Goal: Information Seeking & Learning: Learn about a topic

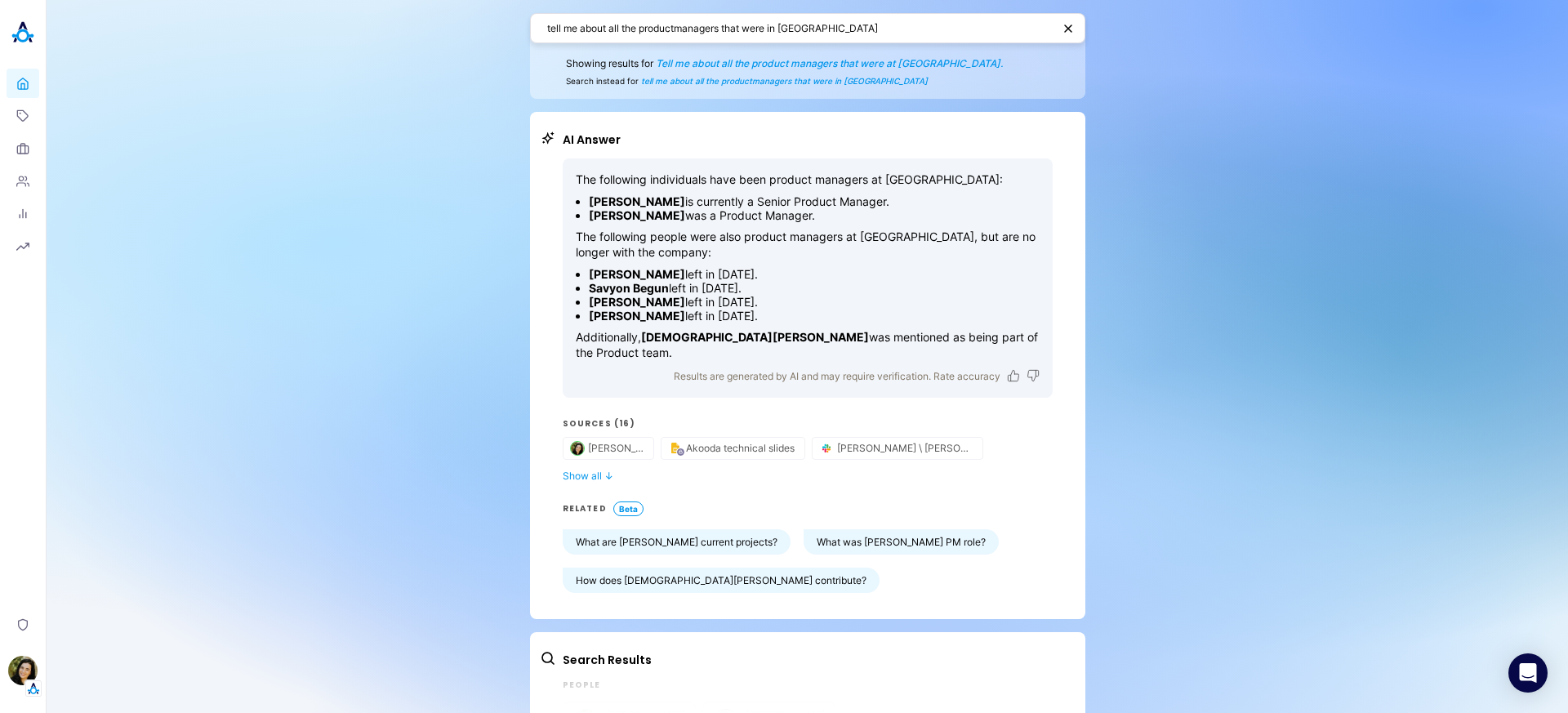
click at [767, 32] on textarea "tell me about all the productmanagers that were in [GEOGRAPHIC_DATA]" at bounding box center [799, 28] width 505 height 15
click at [767, 32] on textarea "tell me about all the productmanagers that were in akooda" at bounding box center [799, 28] width 505 height 15
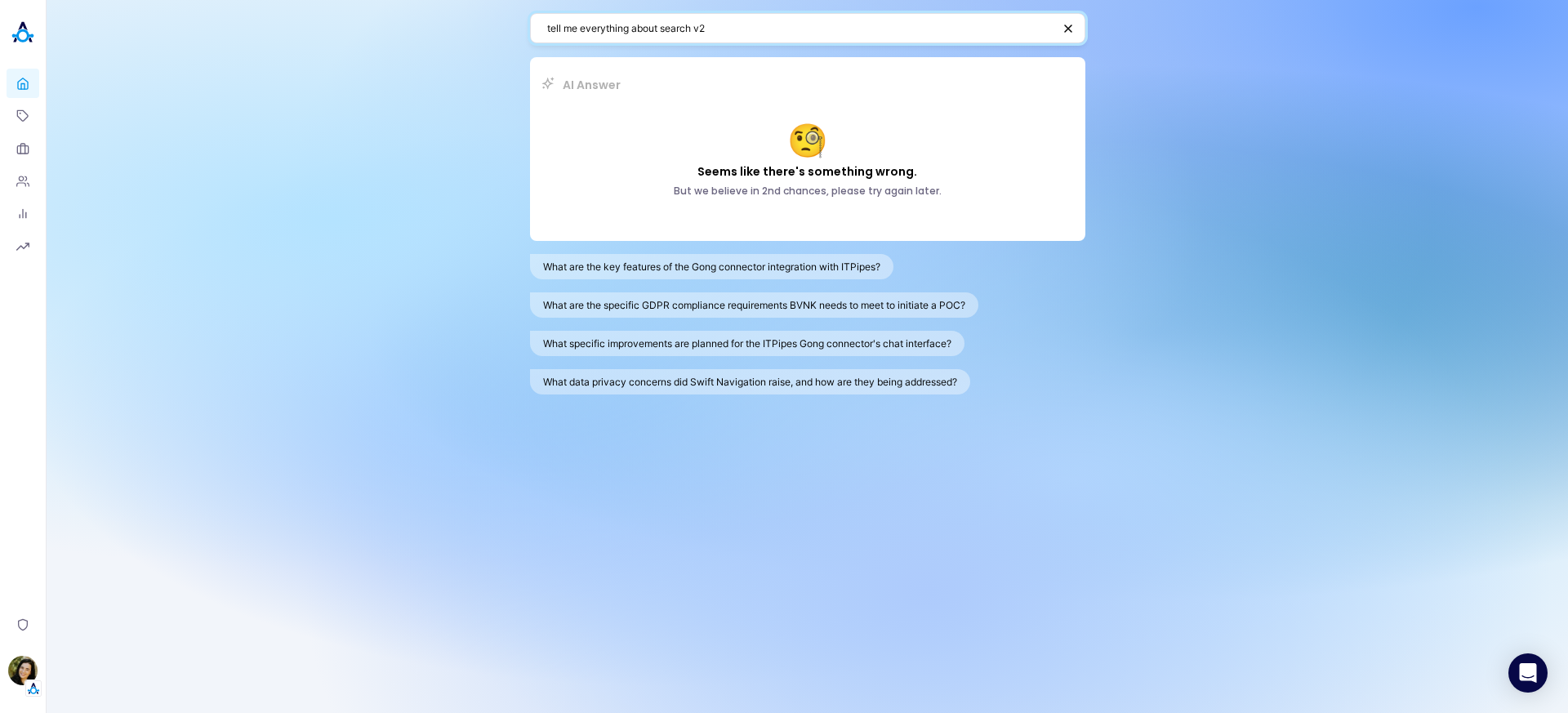
click at [753, 20] on textarea "tell me everything about search v2" at bounding box center [799, 28] width 505 height 15
click at [738, 28] on textarea "tell me everything about search v2" at bounding box center [799, 28] width 505 height 15
click at [785, 27] on textarea "tell me everything about search v2\" at bounding box center [797, 28] width 502 height 15
type textarea "tell me everything about search v2"
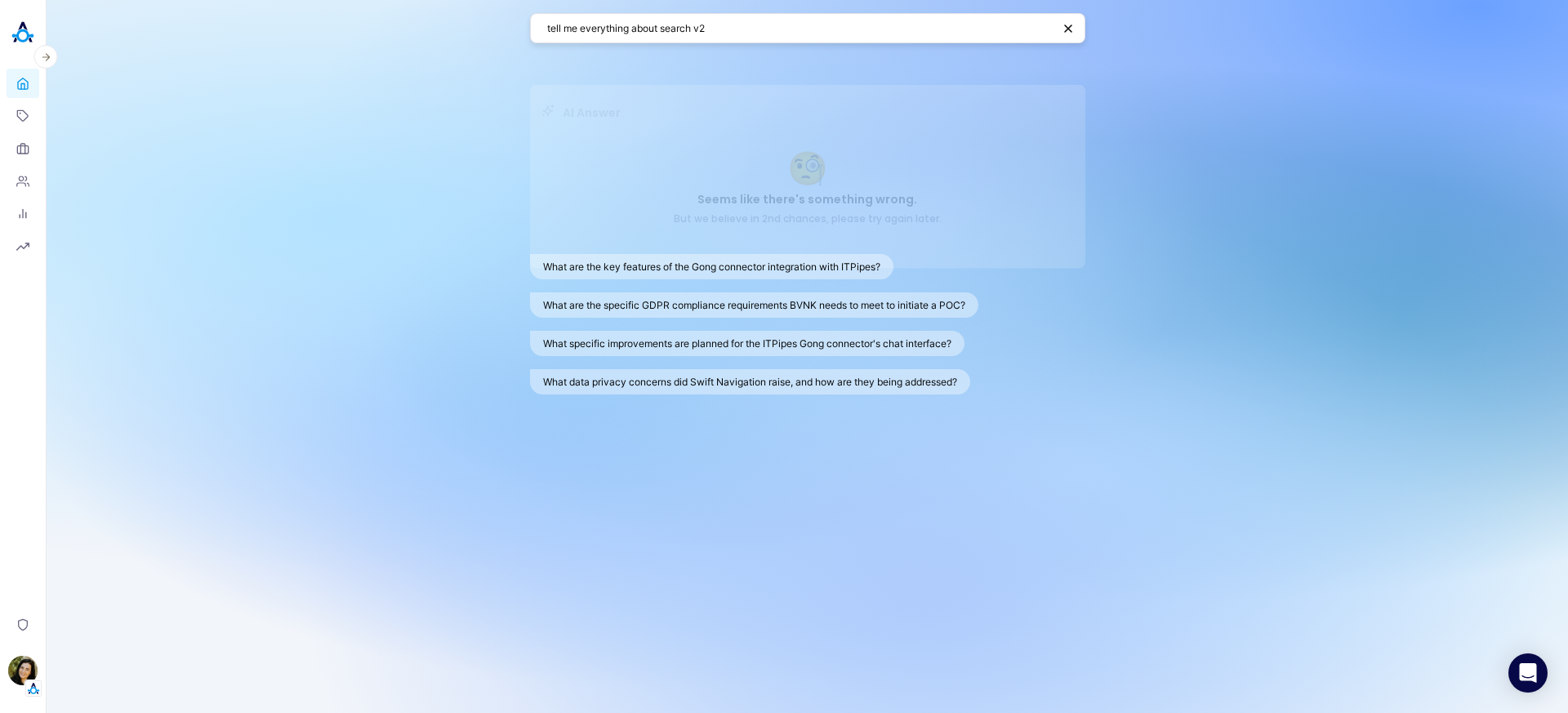
click at [24, 78] on icon at bounding box center [22, 83] width 13 height 15
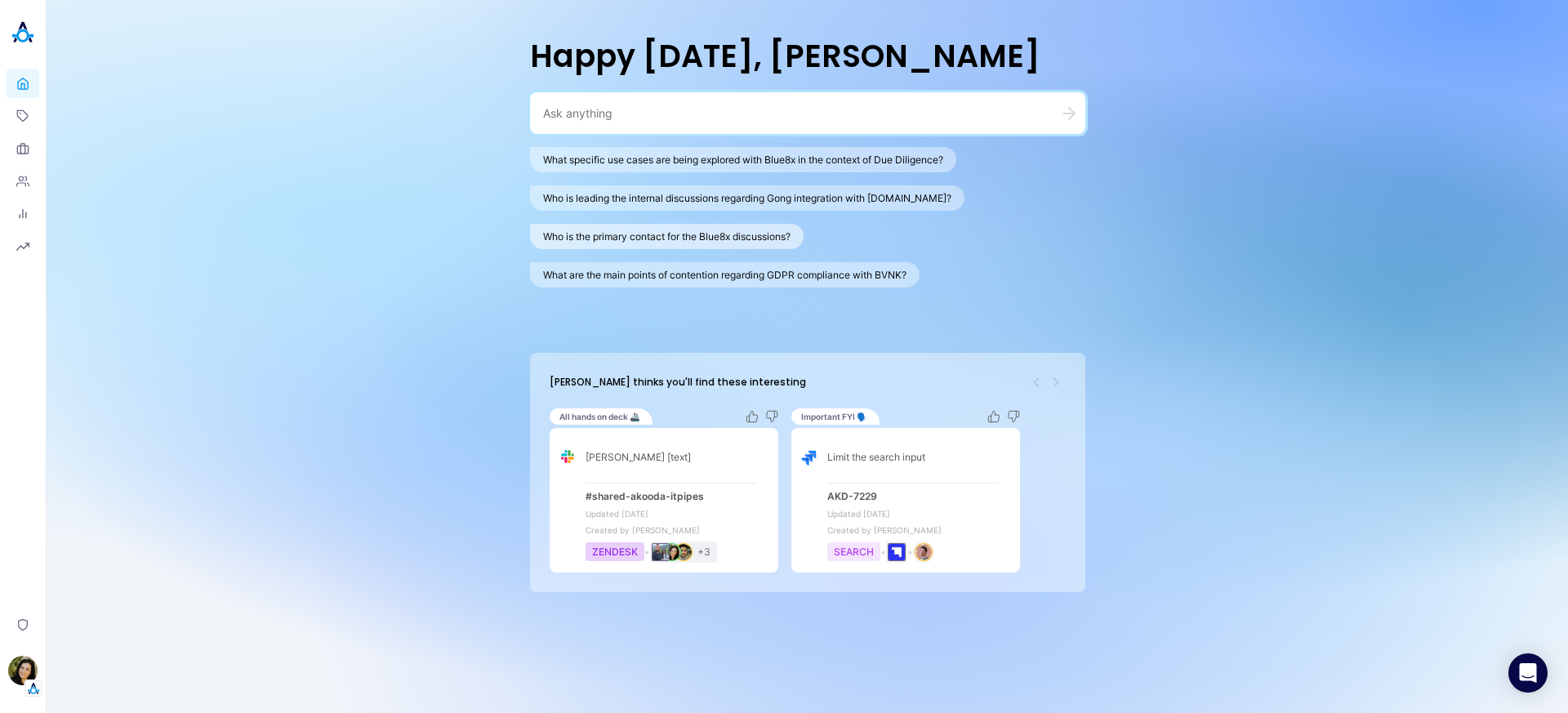
click at [734, 238] on button "Who is the primary contact for the Blue8x discussions?" at bounding box center [666, 236] width 274 height 25
type textarea "Who is the primary contact for the Blue8x discussions?"
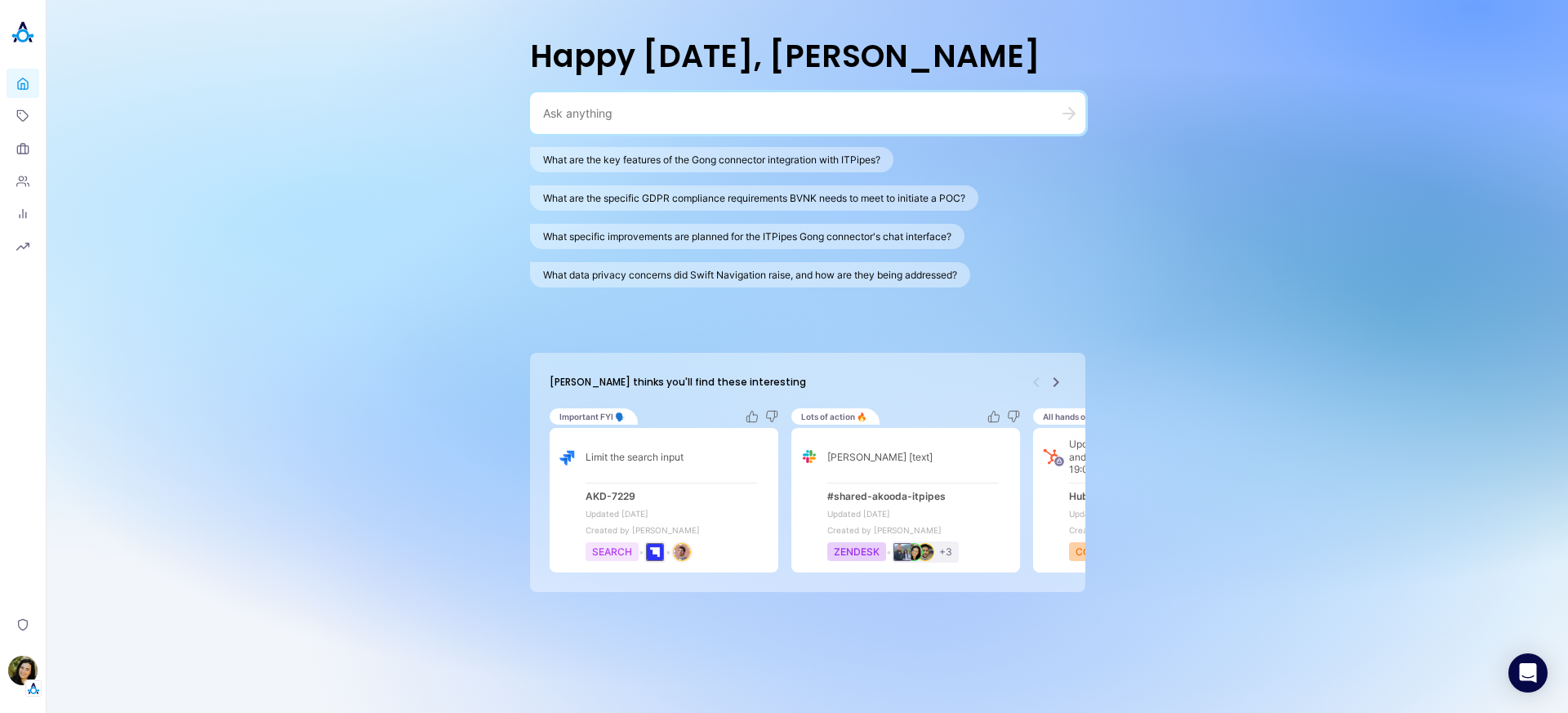
click at [1057, 379] on icon "Next" at bounding box center [1056, 382] width 20 height 20
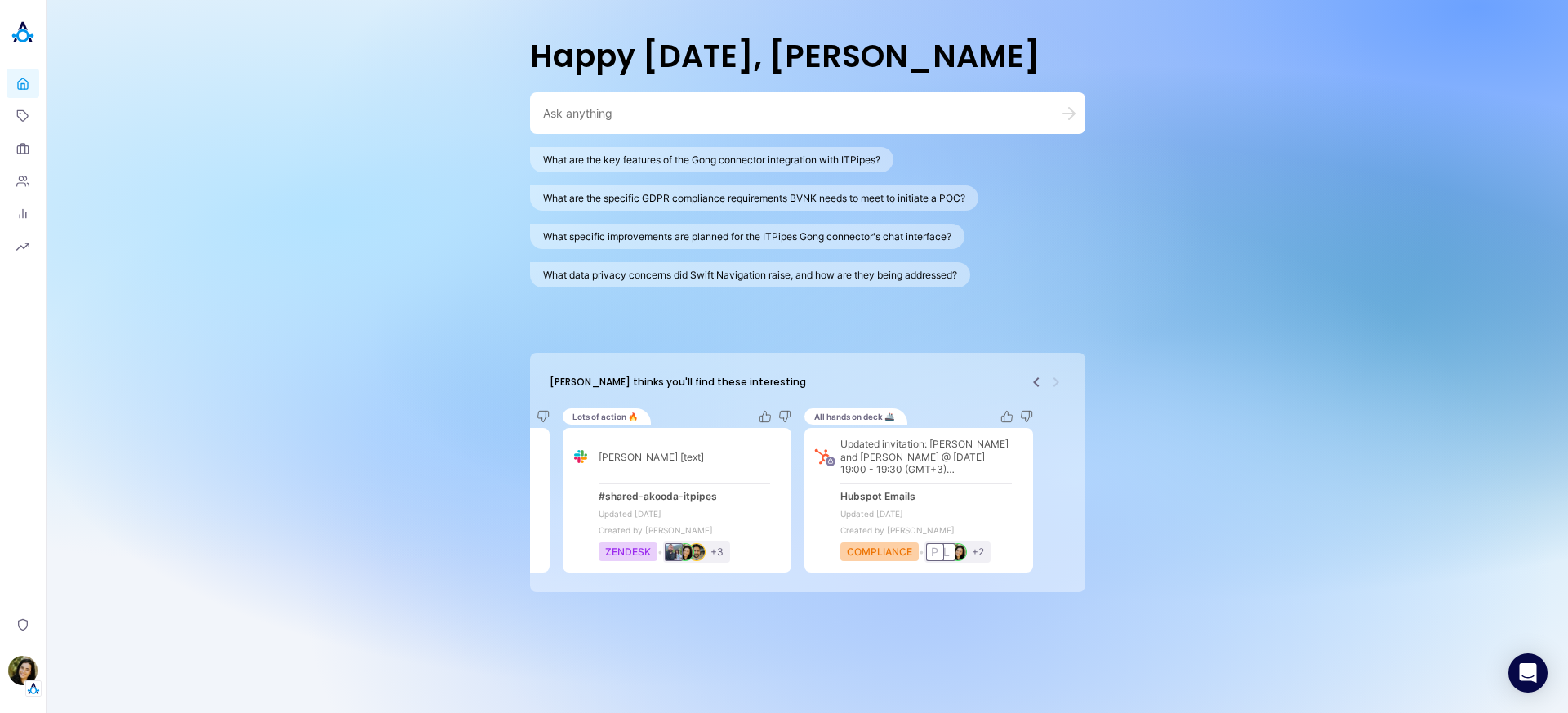
click at [1040, 383] on icon "Previous" at bounding box center [1036, 382] width 20 height 20
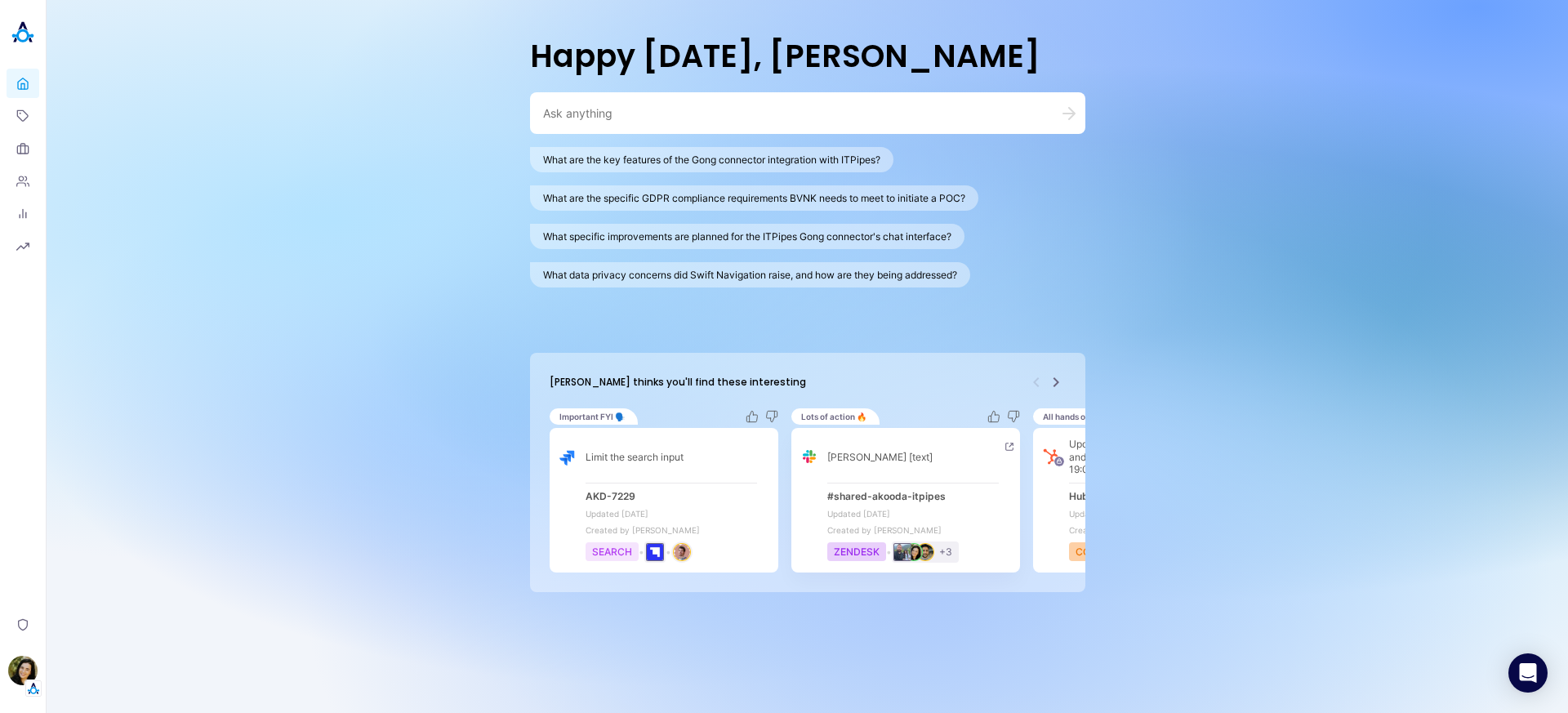
drag, startPoint x: 925, startPoint y: 520, endPoint x: 842, endPoint y: 523, distance: 83.1
click at [842, 523] on div "Alisa Faingold [text] #shared-akooda-itpipes Updated Aug 11th, 2025 Created by …" at bounding box center [913, 500] width 172 height 125
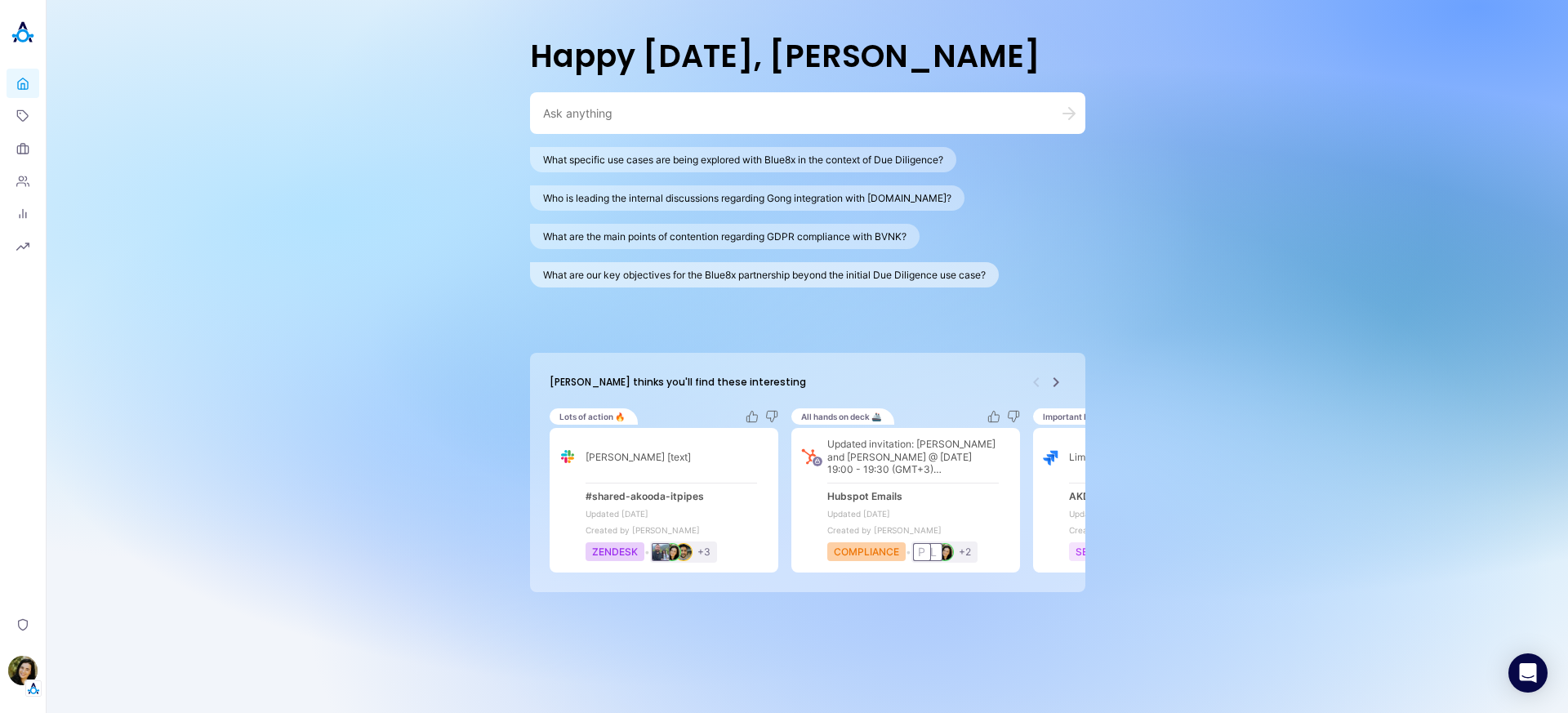
click at [760, 280] on button "What are our key objectives for the Blue8x partnership beyond the initial Due D…" at bounding box center [764, 275] width 469 height 25
type textarea "What are our key objectives for the Blue8x partnership beyond the initial Due D…"
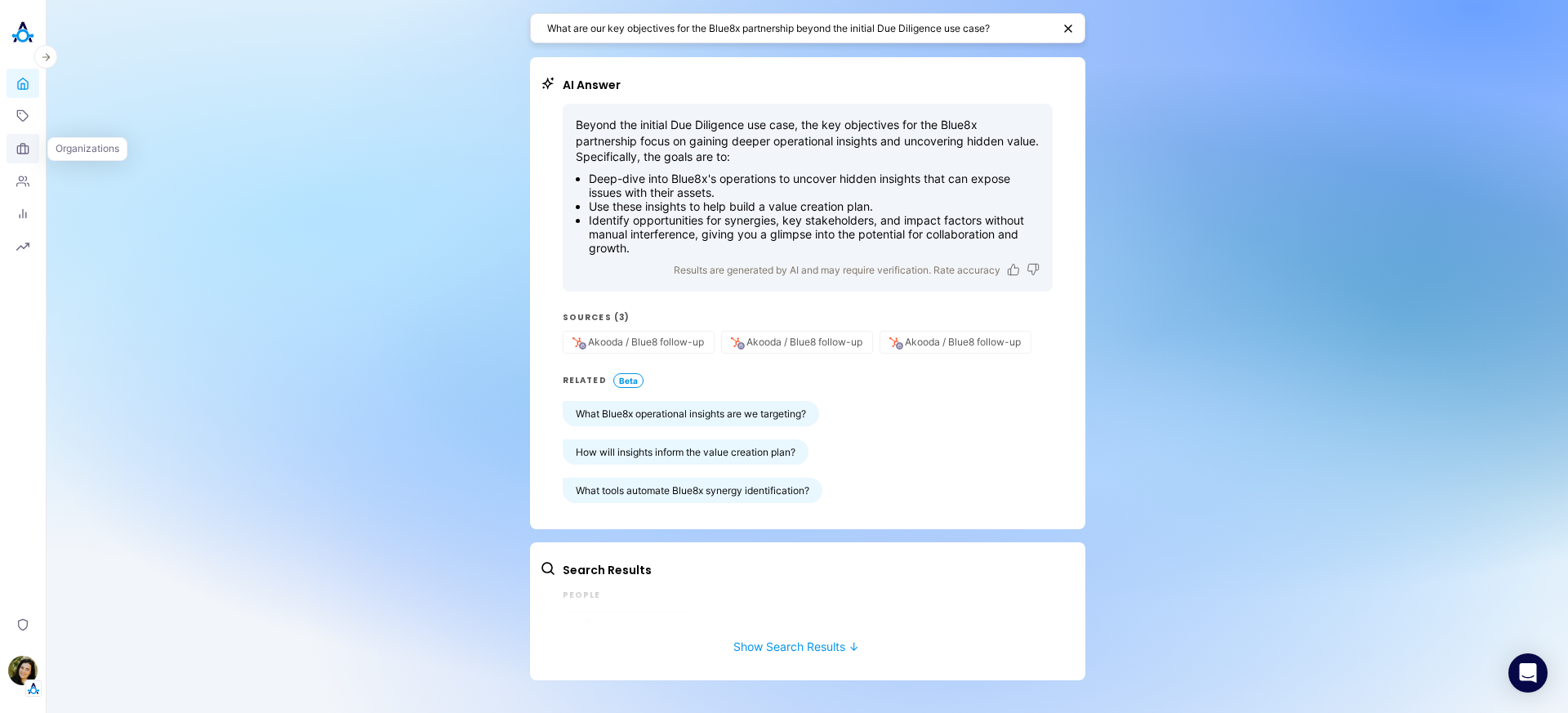
click at [24, 148] on icon at bounding box center [22, 149] width 13 height 13
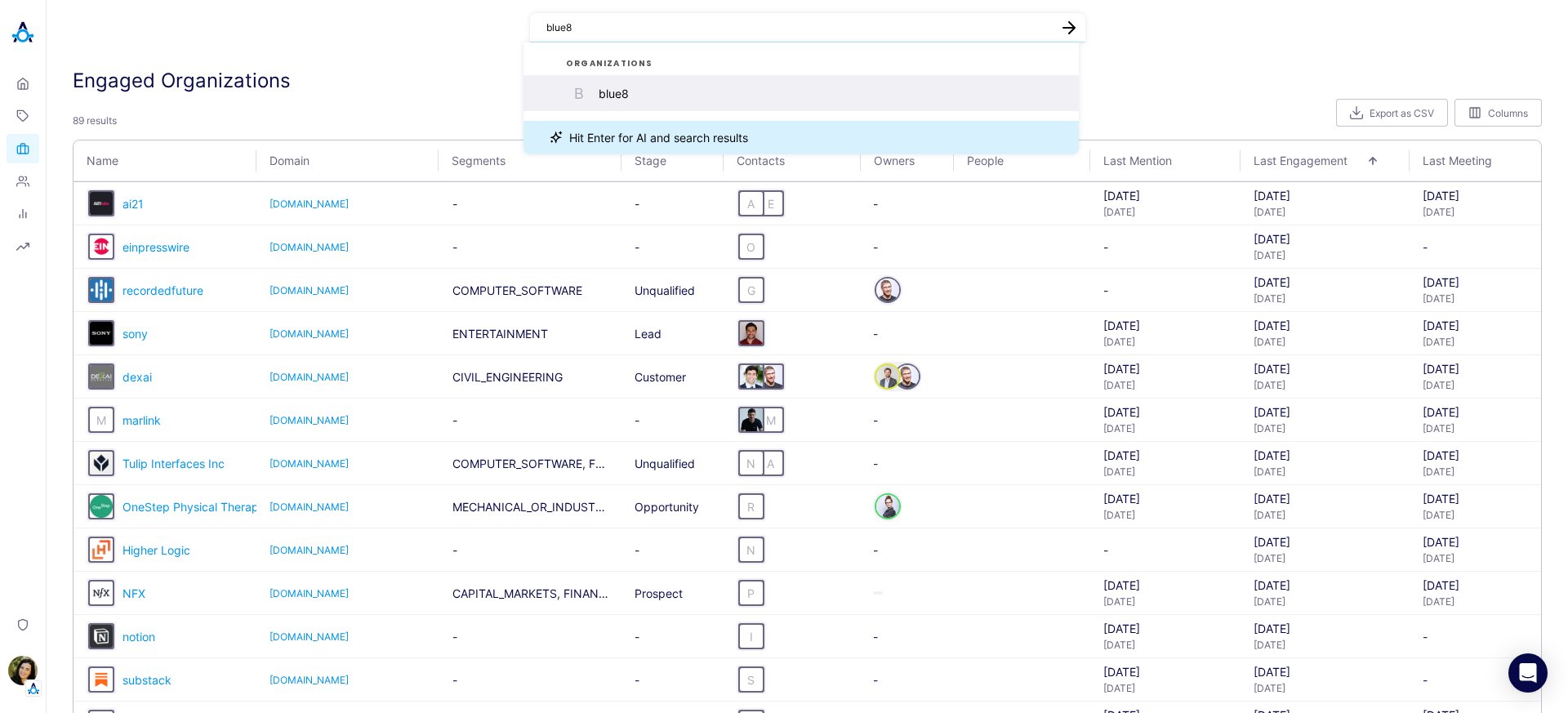
type textarea "blue8"
click at [627, 91] on div "blue8" at bounding box center [614, 94] width 30 height 14
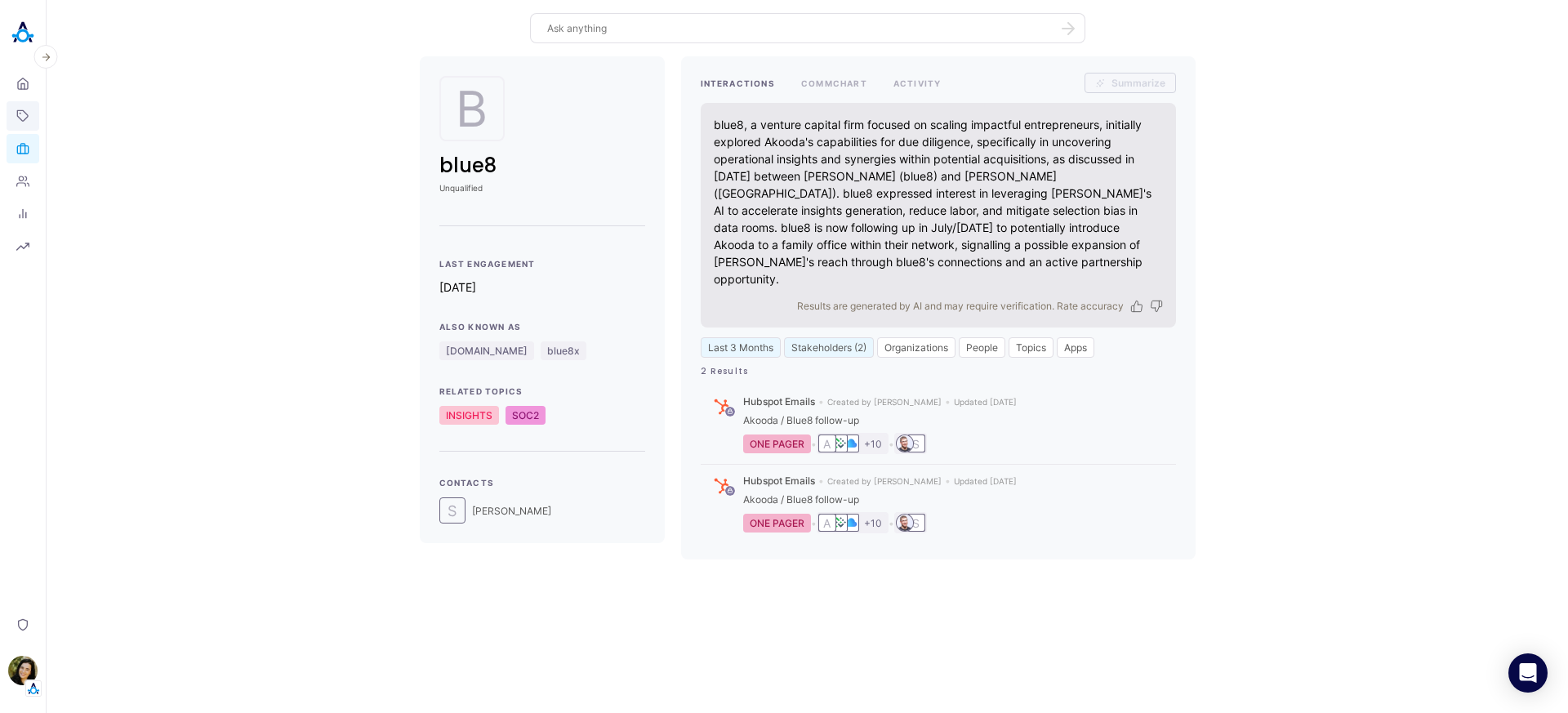
click at [27, 113] on icon at bounding box center [22, 116] width 13 height 13
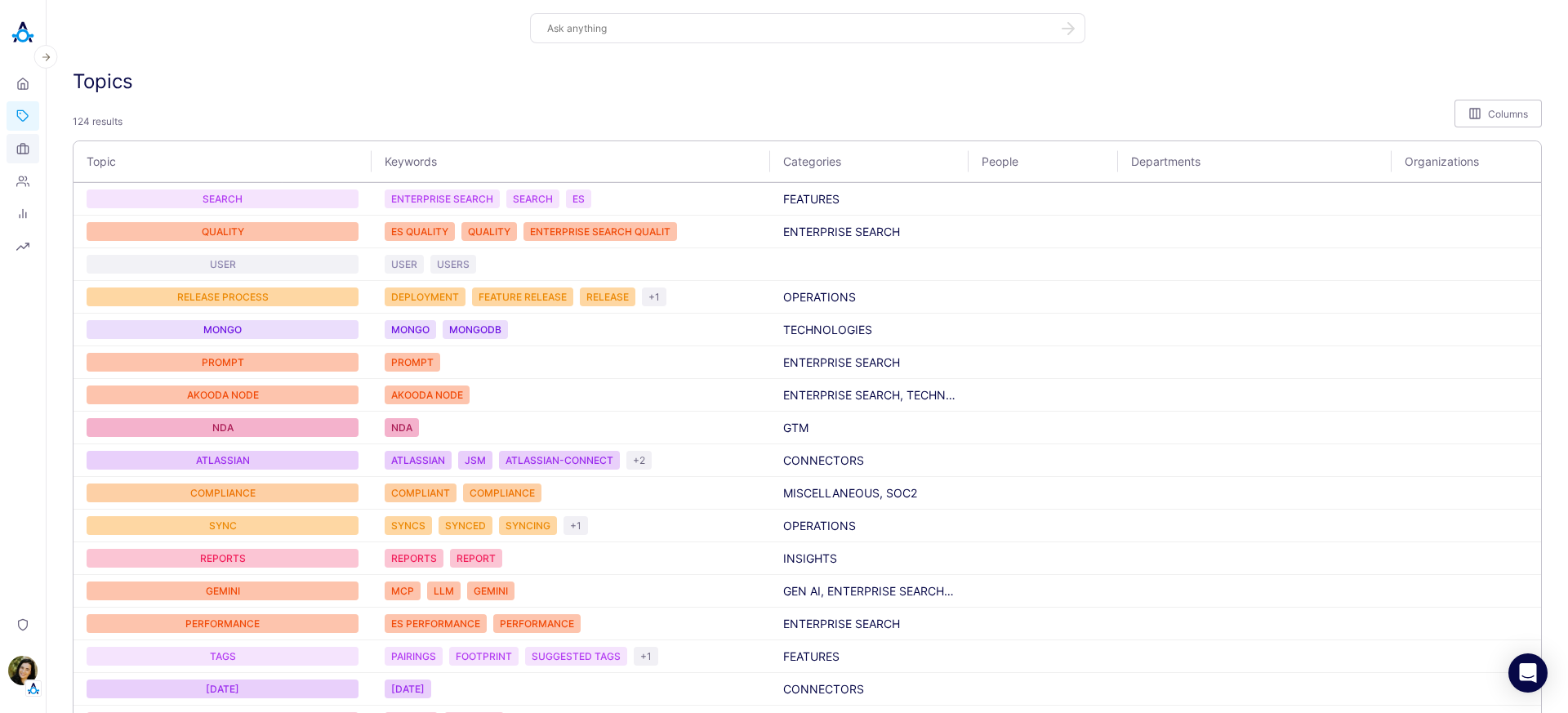
click at [29, 157] on link "Organizations" at bounding box center [22, 148] width 33 height 29
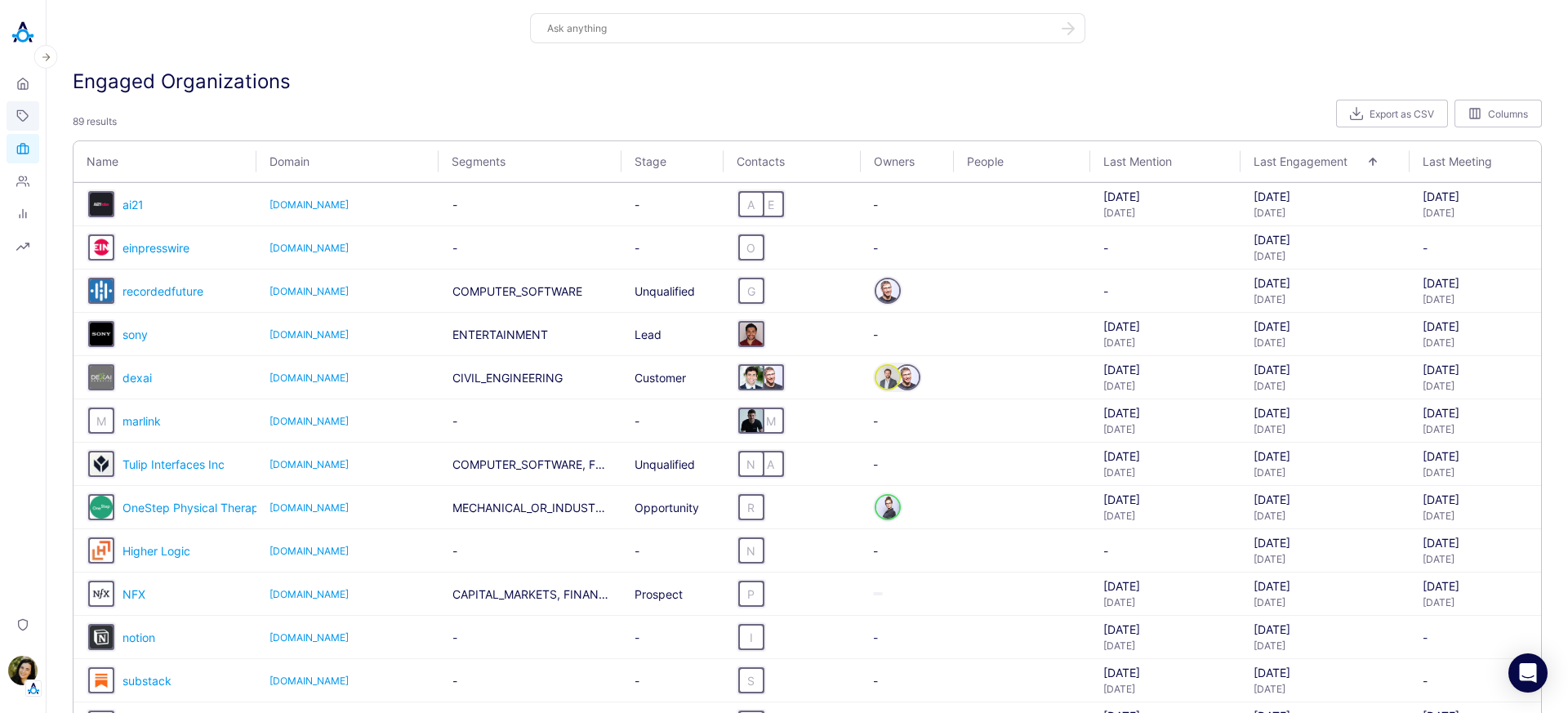
click at [26, 111] on icon at bounding box center [22, 116] width 13 height 13
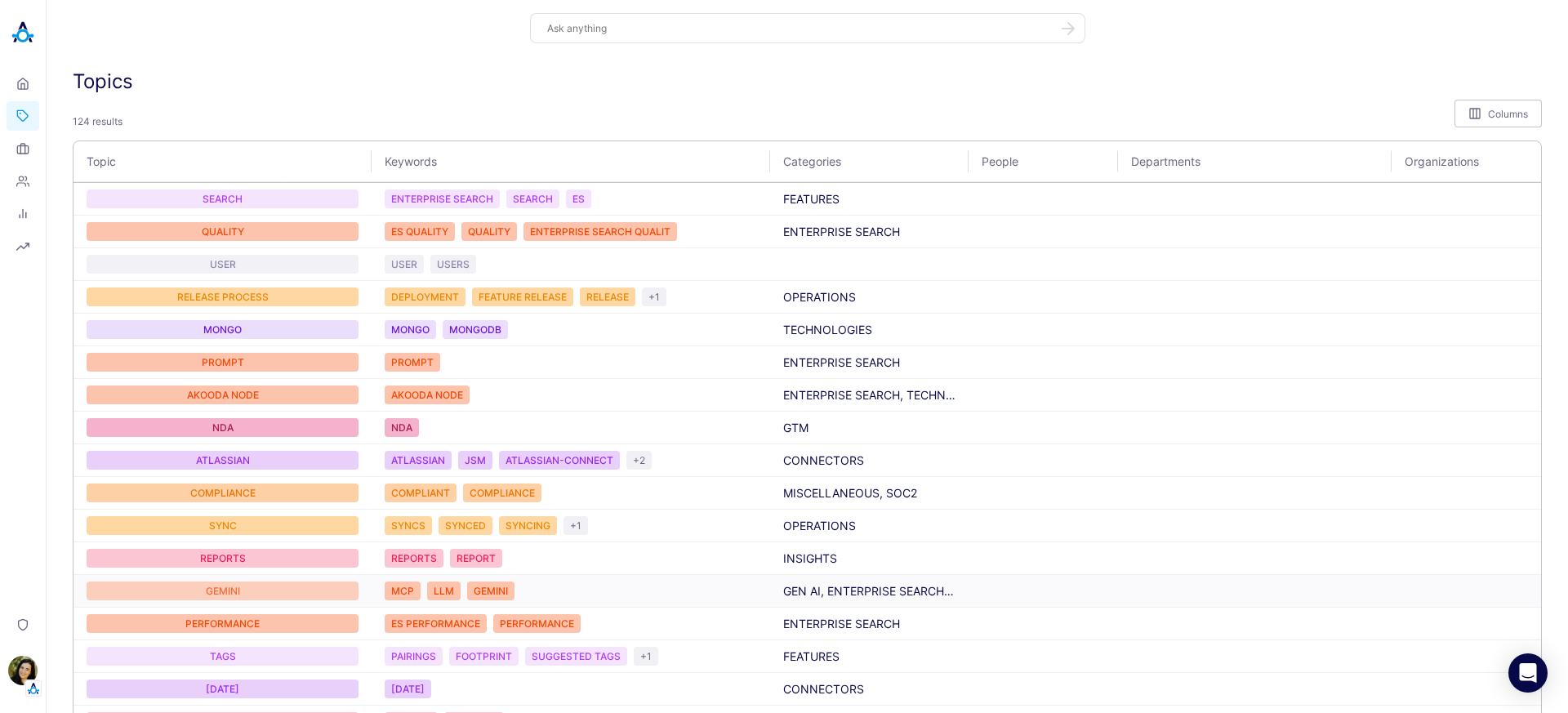
click at [229, 592] on div "GEMINI" at bounding box center [222, 591] width 272 height 19
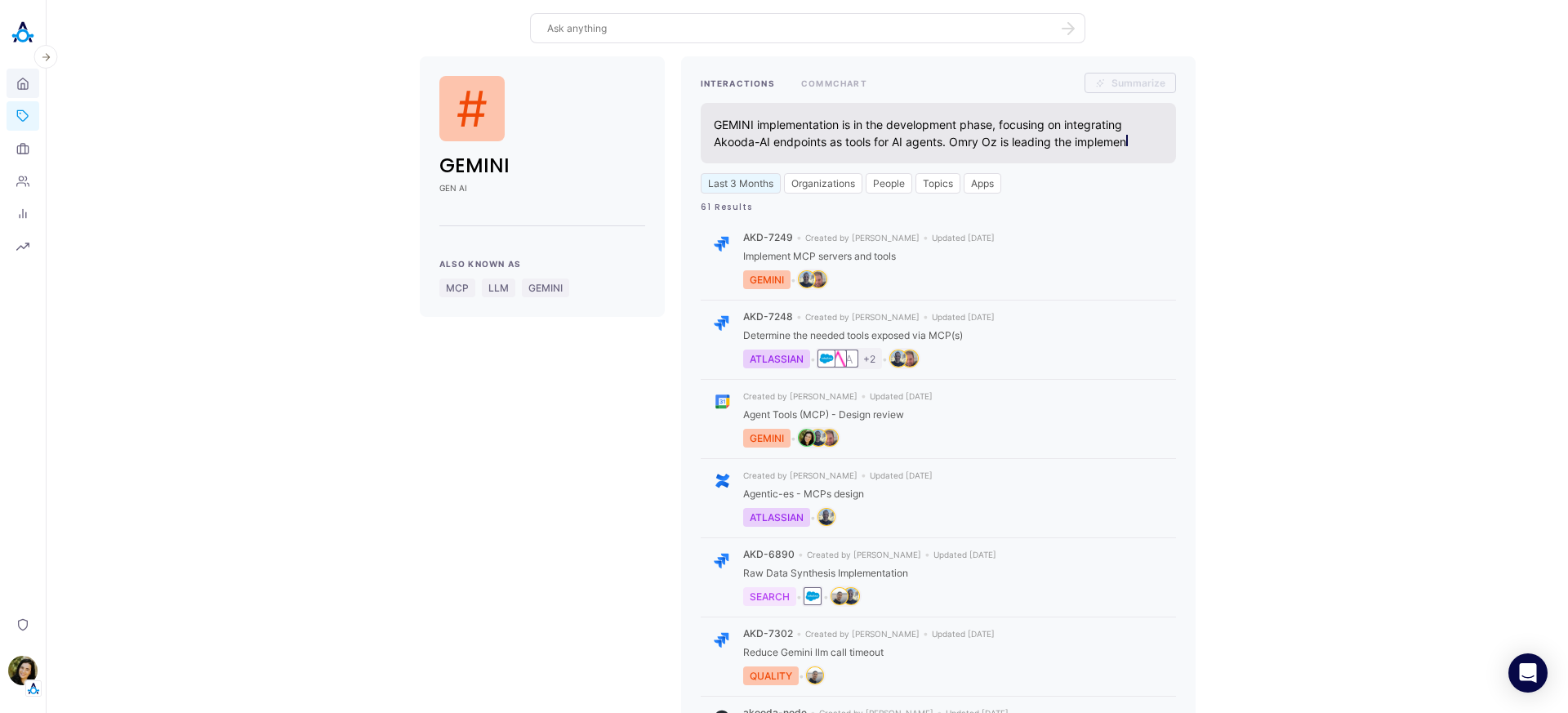
click at [21, 91] on icon at bounding box center [22, 83] width 13 height 15
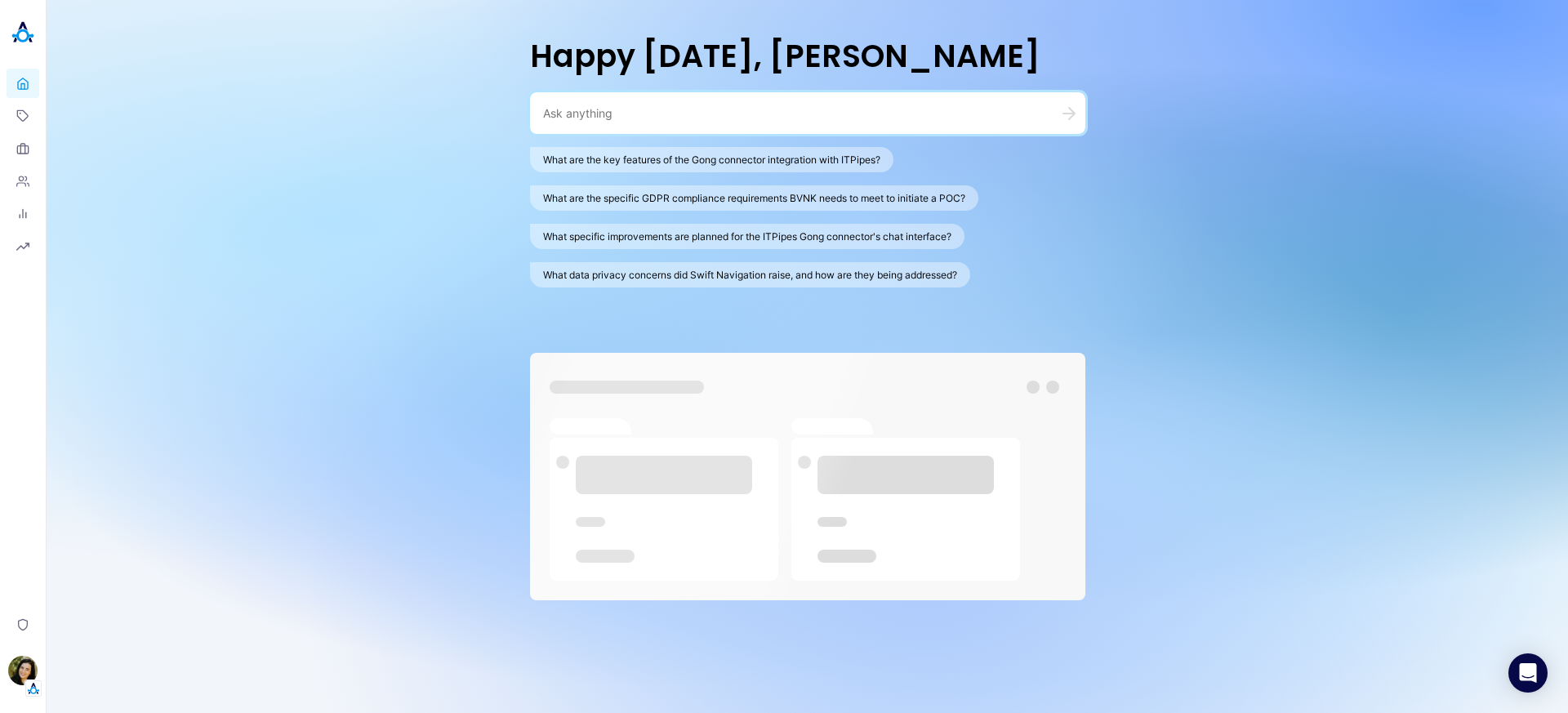
click at [650, 107] on textarea at bounding box center [788, 112] width 490 height 15
click at [681, 160] on button "What are the key features of the Gong connector integration with ITPipes?" at bounding box center [712, 160] width 363 height 25
type textarea "What are the key features of the Gong connector integration with ITPipes?"
